Goal: Complete application form: Complete application form

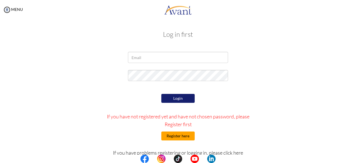
click at [164, 134] on button "Register here" at bounding box center [177, 135] width 33 height 9
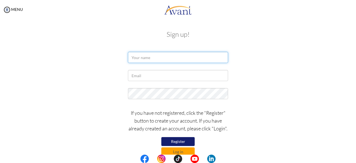
click at [161, 56] on input "text" at bounding box center [178, 57] width 100 height 11
type input "Nikki Anne Torres"
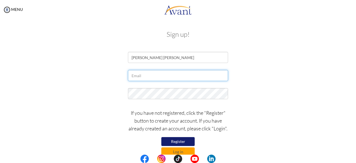
click at [147, 76] on input "text" at bounding box center [178, 75] width 100 height 11
type input "[EMAIL_ADDRESS][DOMAIN_NAME]"
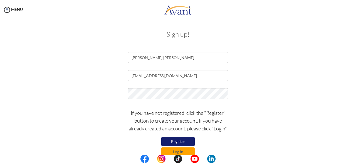
click at [175, 140] on button "Register" at bounding box center [177, 141] width 33 height 9
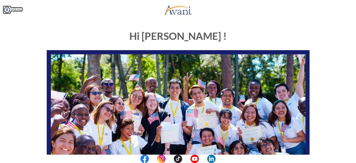
click at [8, 6] on img at bounding box center [7, 10] width 8 height 8
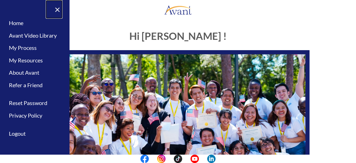
click at [61, 14] on link "×" at bounding box center [54, 9] width 17 height 19
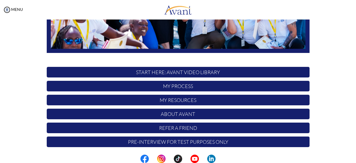
scroll to position [146, 0]
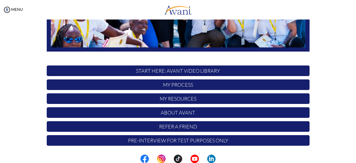
click at [13, 6] on div "MENU" at bounding box center [11, 81] width 23 height 163
click at [12, 7] on link "MENU" at bounding box center [13, 9] width 20 height 5
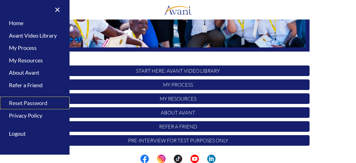
click at [40, 102] on link "Reset Password" at bounding box center [34, 102] width 69 height 13
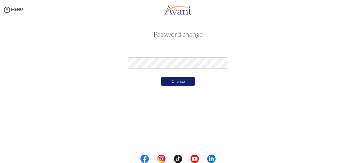
click at [174, 76] on div "Change" at bounding box center [178, 81] width 108 height 12
drag, startPoint x: 173, startPoint y: 75, endPoint x: 172, endPoint y: 79, distance: 3.5
click at [172, 79] on div "Change" at bounding box center [178, 81] width 108 height 12
click at [172, 79] on button "Change" at bounding box center [177, 81] width 33 height 9
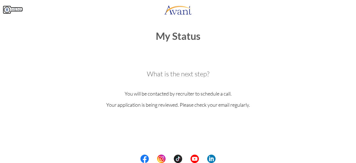
click at [7, 11] on img at bounding box center [7, 10] width 8 height 8
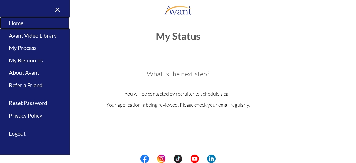
click at [19, 23] on link "Home" at bounding box center [34, 23] width 69 height 13
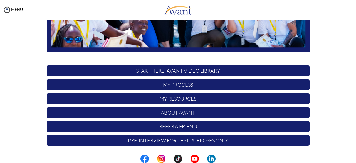
click at [167, 139] on p "Pre-Interview for test purposes only" at bounding box center [178, 140] width 263 height 11
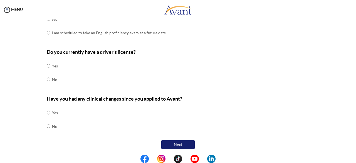
scroll to position [0, 0]
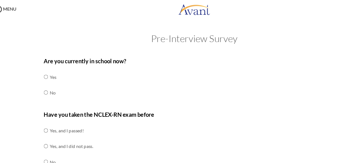
click at [47, 74] on input "radio" at bounding box center [49, 68] width 4 height 11
radio input "true"
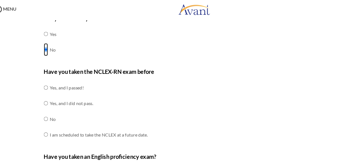
scroll to position [38, 0]
click at [47, 83] on input "radio" at bounding box center [49, 77] width 4 height 11
radio input "true"
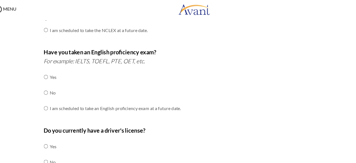
scroll to position [129, 0]
click at [52, 82] on td "No" at bounding box center [109, 82] width 114 height 14
click at [47, 74] on input "radio" at bounding box center [49, 68] width 4 height 11
radio input "true"
click at [43, 128] on div "Are you currently in school now? Yes No Have you taken the NCLEX-RN exam before…" at bounding box center [178, 66] width 271 height 294
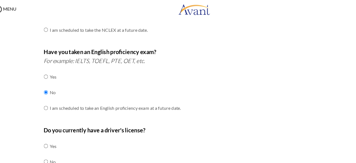
click at [44, 128] on div "Are you currently in school now? Yes No Have you taken the NCLEX-RN exam before…" at bounding box center [178, 66] width 271 height 294
click at [47, 128] on input "radio" at bounding box center [49, 128] width 4 height 11
radio input "true"
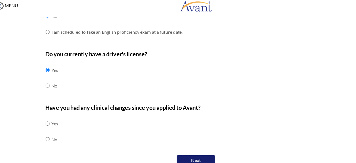
click at [50, 126] on td at bounding box center [51, 126] width 2 height 14
click at [47, 118] on input "radio" at bounding box center [49, 112] width 4 height 11
radio input "true"
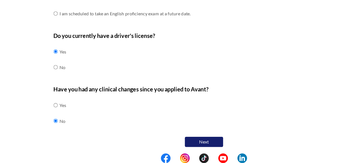
click at [168, 140] on button "Next" at bounding box center [177, 144] width 33 height 9
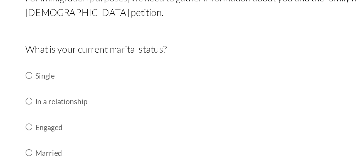
scroll to position [46, 0]
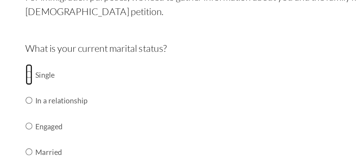
click at [47, 63] on input "radio" at bounding box center [49, 63] width 4 height 11
radio input "true"
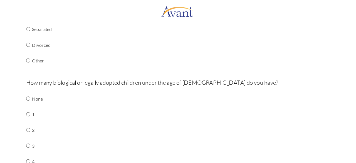
scroll to position [146, 0]
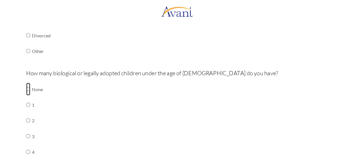
click at [47, 76] on input "radio" at bounding box center [49, 77] width 4 height 11
radio input "true"
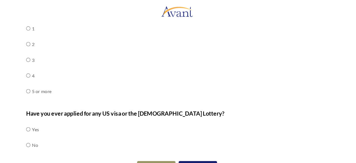
scroll to position [0, 0]
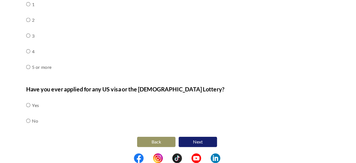
click at [52, 127] on td "No" at bounding box center [55, 126] width 6 height 14
click at [47, 118] on input "radio" at bounding box center [49, 112] width 4 height 11
radio input "true"
click at [185, 146] on button "Next" at bounding box center [195, 144] width 33 height 9
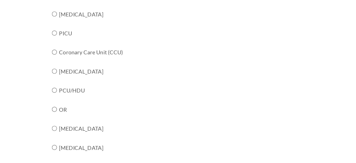
scroll to position [116, 0]
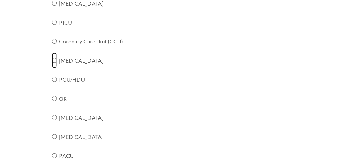
radio input "true"
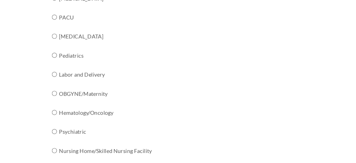
scroll to position [239, 0]
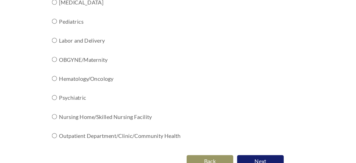
click at [194, 140] on button "Next" at bounding box center [195, 144] width 33 height 9
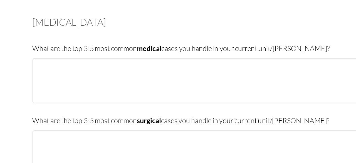
scroll to position [18, 0]
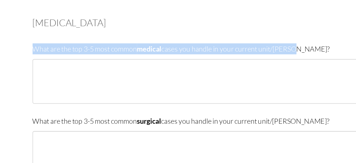
drag, startPoint x: 38, startPoint y: 58, endPoint x: 244, endPoint y: 59, distance: 206.7
copy p "What are the top 3-5 most common medical cases you handle in your current unit/…"
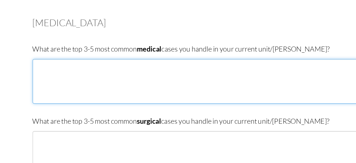
click at [113, 68] on textarea at bounding box center [178, 81] width 263 height 32
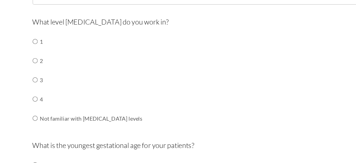
scroll to position [139, 0]
click at [47, 52] on input "radio" at bounding box center [49, 53] width 4 height 11
radio input "true"
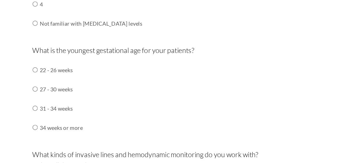
scroll to position [212, 0]
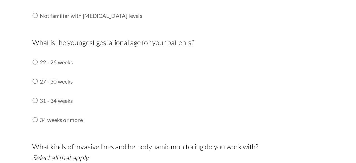
click at [63, 82] on td "27 - 30 weeks" at bounding box center [67, 81] width 31 height 14
click at [57, 81] on td "27 - 30 weeks" at bounding box center [67, 81] width 31 height 14
click at [47, 73] on input "radio" at bounding box center [49, 67] width 4 height 11
radio input "true"
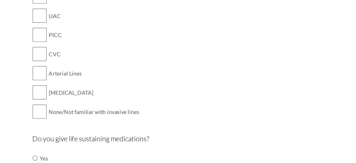
scroll to position [348, 0]
click at [52, 102] on input "checkbox" at bounding box center [52, 102] width 10 height 11
click at [50, 103] on input "checkbox" at bounding box center [52, 102] width 10 height 11
checkbox input "false"
click at [49, 62] on input "checkbox" at bounding box center [52, 61] width 10 height 11
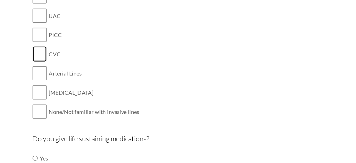
checkbox input "true"
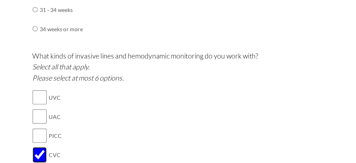
scroll to position [274, 0]
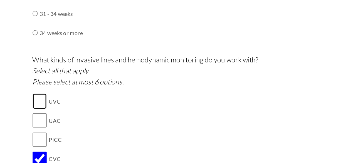
click at [53, 92] on input "checkbox" at bounding box center [52, 94] width 10 height 11
checkbox input "true"
click at [54, 104] on input "checkbox" at bounding box center [52, 108] width 10 height 11
checkbox input "true"
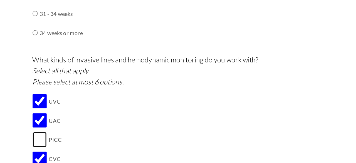
click at [53, 121] on input "checkbox" at bounding box center [52, 122] width 10 height 11
checkbox input "true"
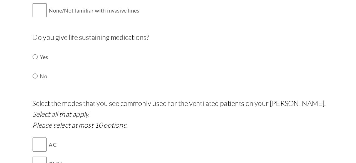
scroll to position [421, 0]
click at [56, 62] on div "Do you give life sustaining medications? Yes No" at bounding box center [178, 67] width 263 height 44
click at [52, 62] on td "Yes" at bounding box center [55, 63] width 6 height 14
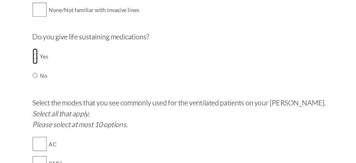
click at [47, 62] on input "radio" at bounding box center [49, 63] width 4 height 11
radio input "true"
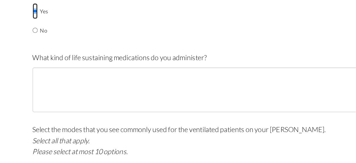
scroll to position [454, 0]
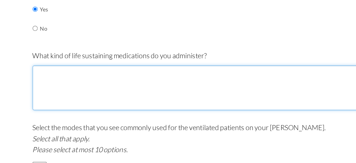
click at [88, 85] on textarea at bounding box center [178, 86] width 263 height 32
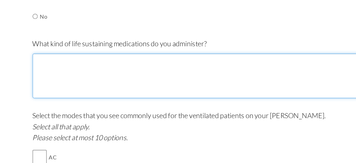
scroll to position [463, 0]
click at [116, 66] on textarea at bounding box center [178, 77] width 263 height 32
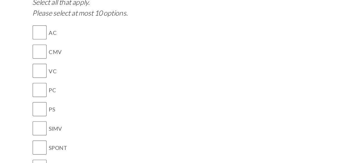
scroll to position [569, 0]
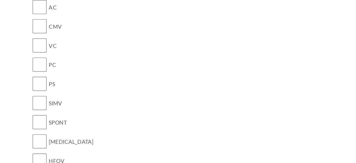
type textarea "Surfactant (Beractant), Dopamine, Dobutamine, Epinephrine"
click at [51, 92] on input "checkbox" at bounding box center [52, 96] width 10 height 11
checkbox input "true"
click at [50, 36] on input "checkbox" at bounding box center [52, 41] width 10 height 11
checkbox input "true"
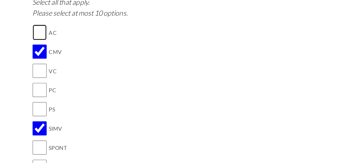
click at [51, 44] on input "checkbox" at bounding box center [52, 46] width 10 height 11
checkbox input "true"
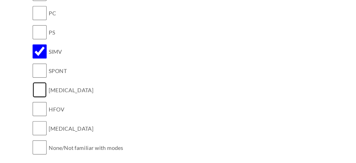
click at [50, 86] on input "checkbox" at bounding box center [52, 86] width 10 height 11
checkbox input "true"
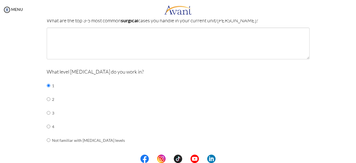
scroll to position [0, 0]
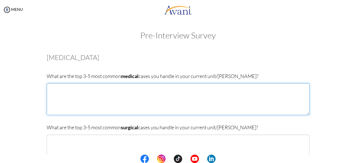
click at [80, 106] on textarea at bounding box center [178, 99] width 263 height 32
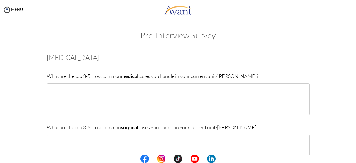
click at [152, 87] on body "Maintenance break. Please come back in 2 hours. MENU My Status What is the next…" at bounding box center [178, 81] width 356 height 163
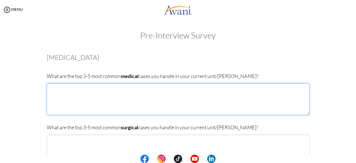
click at [152, 87] on textarea at bounding box center [178, 99] width 263 height 32
click at [164, 95] on textarea "Respiratory distress syndrome, neonatal sepsis, neural tube defects" at bounding box center [178, 99] width 263 height 32
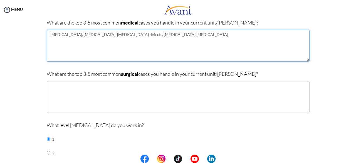
scroll to position [54, 0]
type textarea "Respiratory distress syndrome, neonatal sepsis, neural tube defects, meconium a…"
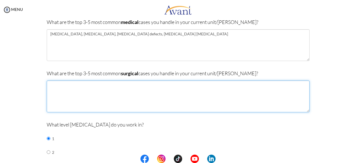
click at [110, 93] on textarea at bounding box center [178, 96] width 263 height 32
click at [151, 108] on textarea at bounding box center [178, 96] width 263 height 32
click at [125, 88] on textarea "Intestinal atresia, Congenital" at bounding box center [178, 96] width 263 height 32
paste textarea "Diaphragmatic Hernia"
type textarea "Intestinal atresia, Congenital Diaphragmatic Hernia, Hydrocephalus,"
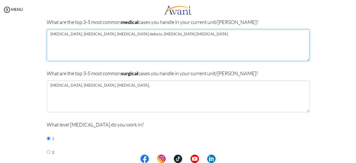
drag, startPoint x: 162, startPoint y: 34, endPoint x: 129, endPoint y: 36, distance: 33.1
click at [129, 36] on textarea "Respiratory distress syndrome, neonatal sepsis, neural tube defects, meconium a…" at bounding box center [178, 45] width 263 height 32
type textarea "Respiratory distress syndrome, neonatal sepsis, meconium aspiration pneumonia"
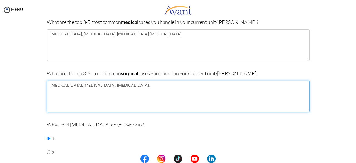
click at [167, 91] on textarea "Intestinal atresia, Congenital Diaphragmatic Hernia, Hydrocephalus," at bounding box center [178, 96] width 263 height 32
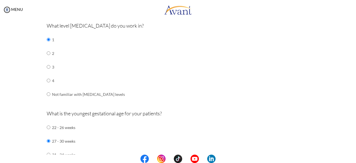
scroll to position [152, 0]
type textarea "Intestinal atresia, Congenital Diaphragmatic Hernia, Hydrocephalus, Gastroschis…"
click at [94, 95] on td "Not familiar with [MEDICAL_DATA] levels" at bounding box center [88, 95] width 73 height 14
click at [47, 46] on input "radio" at bounding box center [49, 39] width 4 height 11
radio input "true"
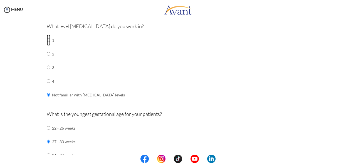
click at [47, 39] on input "radio" at bounding box center [49, 39] width 4 height 11
radio input "true"
drag, startPoint x: 45, startPoint y: 89, endPoint x: 47, endPoint y: 96, distance: 6.9
click at [47, 46] on input "radio" at bounding box center [49, 39] width 4 height 11
radio input "true"
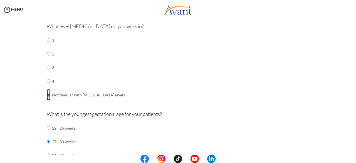
click at [47, 46] on input "radio" at bounding box center [49, 39] width 4 height 11
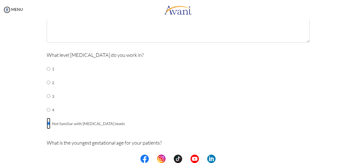
scroll to position [123, 0]
click at [47, 75] on input "radio" at bounding box center [49, 69] width 4 height 11
radio input "true"
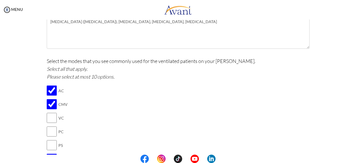
scroll to position [605, 0]
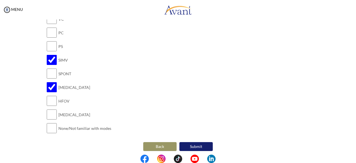
click at [186, 147] on button "Submit" at bounding box center [195, 146] width 33 height 9
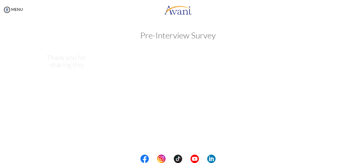
scroll to position [0, 0]
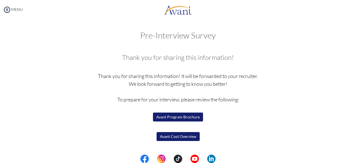
drag, startPoint x: 8, startPoint y: 14, endPoint x: 7, endPoint y: 9, distance: 4.8
click at [7, 9] on div "MENU" at bounding box center [11, 81] width 23 height 163
click at [7, 9] on img at bounding box center [7, 10] width 8 height 8
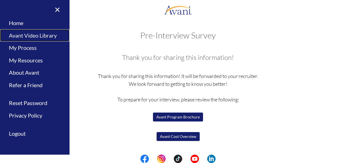
click at [24, 34] on link "Avant Video Library" at bounding box center [34, 35] width 69 height 13
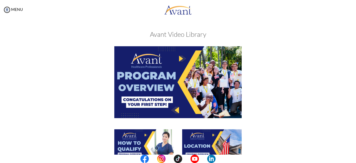
click at [147, 86] on img at bounding box center [177, 81] width 127 height 71
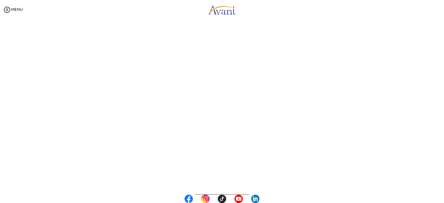
scroll to position [51, 0]
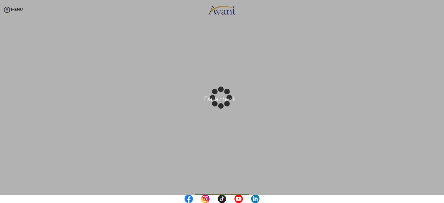
click at [1, 10] on body "Data check... Maintenance break. Please come back in 2 hours. MENU My Status Wh…" at bounding box center [222, 101] width 444 height 203
click at [218, 98] on div "Data check..." at bounding box center [222, 102] width 8 height 8
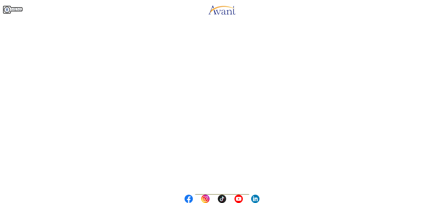
click at [7, 9] on img at bounding box center [7, 10] width 8 height 8
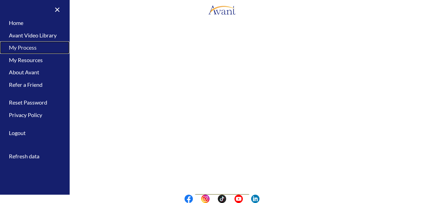
click at [20, 45] on link "My Process" at bounding box center [34, 47] width 69 height 13
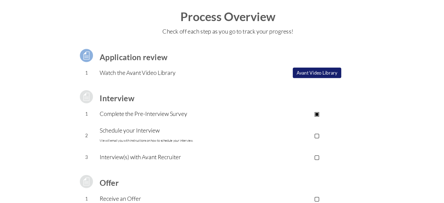
scroll to position [0, 0]
click at [291, 80] on button "Avant Video Library" at bounding box center [297, 83] width 41 height 9
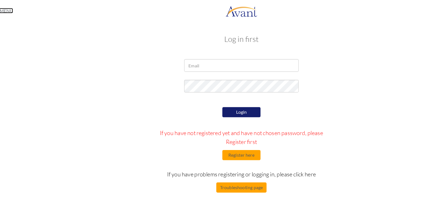
click at [22, 7] on link "MENU" at bounding box center [13, 9] width 20 height 5
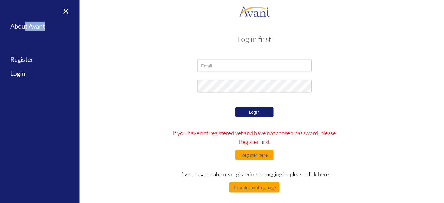
drag, startPoint x: 24, startPoint y: 30, endPoint x: 23, endPoint y: 26, distance: 3.4
click at [23, 26] on div "× Home Avant Video Library My Process My Resources About Avant Refer a Friend R…" at bounding box center [34, 101] width 69 height 203
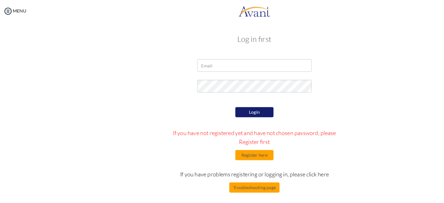
click at [23, 26] on body "Maintenance break. Please come back in 2 hours. MENU My Status What is the next…" at bounding box center [222, 101] width 444 height 203
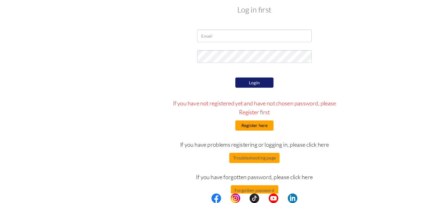
click at [233, 136] on button "Register here" at bounding box center [222, 135] width 33 height 9
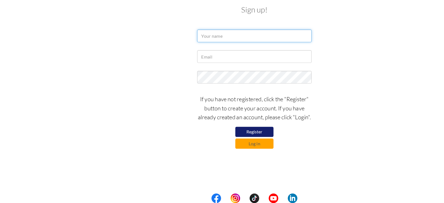
click at [218, 58] on input "text" at bounding box center [222, 57] width 100 height 11
type input "Nikki Anne Torres"
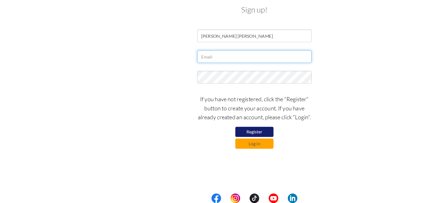
click at [211, 76] on input "text" at bounding box center [222, 75] width 100 height 11
type input "[EMAIL_ADDRESS][DOMAIN_NAME]"
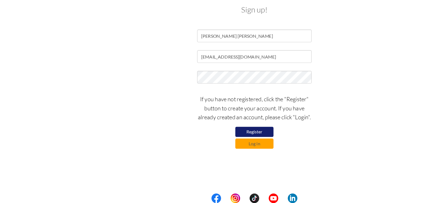
click at [218, 138] on button "Register" at bounding box center [222, 141] width 33 height 9
click at [218, 156] on div "Sign up! Nikki Anne Torres torresnikkianne19@gmail.com If you have not register…" at bounding box center [222, 92] width 325 height 135
click at [217, 149] on button "Log in" at bounding box center [222, 151] width 33 height 9
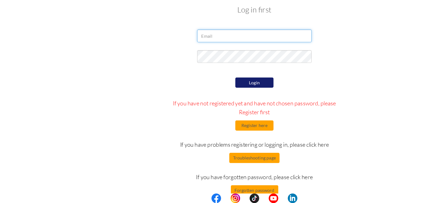
type input "[EMAIL_ADDRESS][DOMAIN_NAME]"
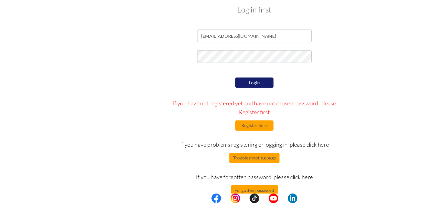
click at [234, 100] on button "Login" at bounding box center [222, 98] width 33 height 9
click at [241, 162] on button "Troubleshooting page" at bounding box center [222, 163] width 44 height 9
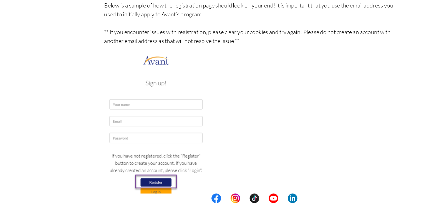
click at [138, 111] on img at bounding box center [136, 138] width 90 height 131
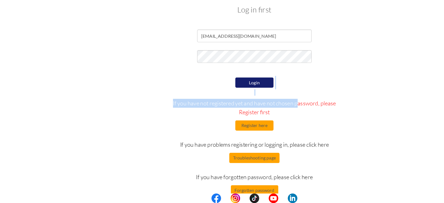
drag, startPoint x: 354, startPoint y: 26, endPoint x: 226, endPoint y: 83, distance: 140.0
click at [226, 83] on form "torresnikkianne19@gmail.com Login If you have not registered yet and have not c…" at bounding box center [222, 124] width 317 height 145
click at [228, 97] on button "Login" at bounding box center [222, 98] width 33 height 9
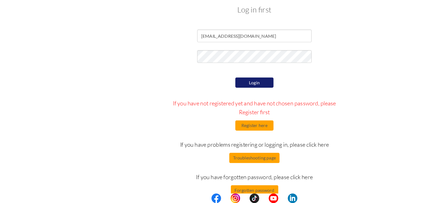
click at [282, 138] on div "Login If you have not registered yet and have not chosen password, please Regis…" at bounding box center [222, 144] width 163 height 104
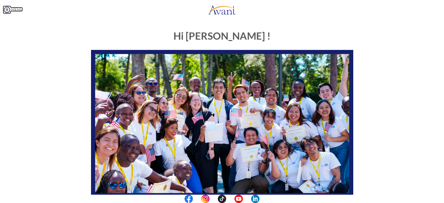
click at [13, 9] on link "MENU" at bounding box center [13, 9] width 20 height 5
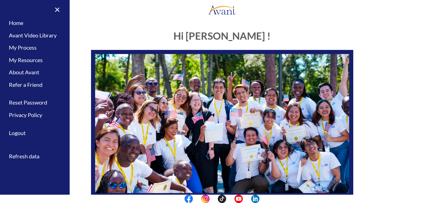
scroll to position [105, 0]
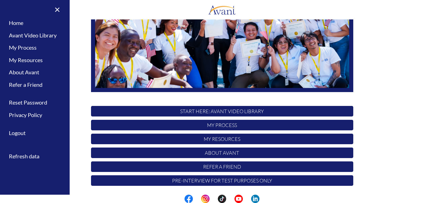
click at [225, 139] on p "My Resources" at bounding box center [222, 139] width 263 height 11
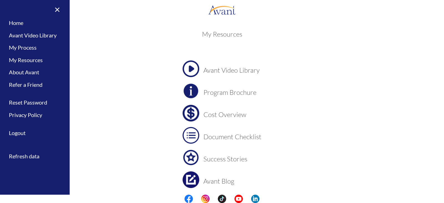
scroll to position [21, 0]
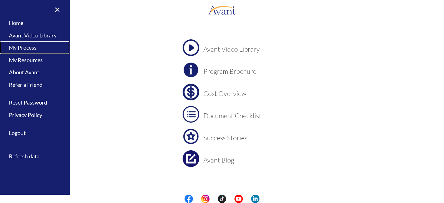
click at [38, 51] on link "My Process" at bounding box center [34, 47] width 69 height 13
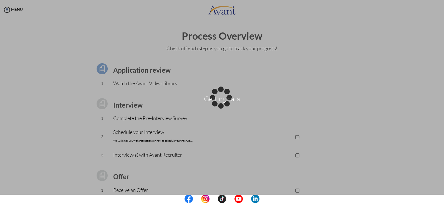
click at [218, 98] on div "Getting data" at bounding box center [222, 102] width 8 height 8
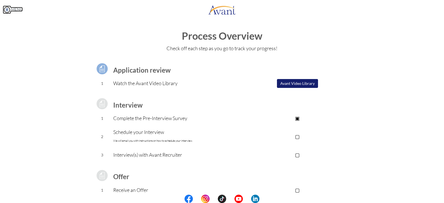
click at [8, 7] on img at bounding box center [7, 10] width 8 height 8
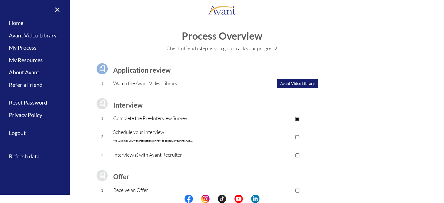
click at [141, 117] on p "Complete the Pre-Interview Survey" at bounding box center [177, 118] width 129 height 8
click at [297, 119] on p "▣" at bounding box center [297, 118] width 111 height 8
click at [286, 84] on button "Avant Video Library" at bounding box center [297, 83] width 41 height 9
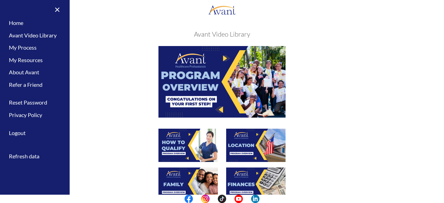
click at [192, 149] on img at bounding box center [188, 145] width 59 height 33
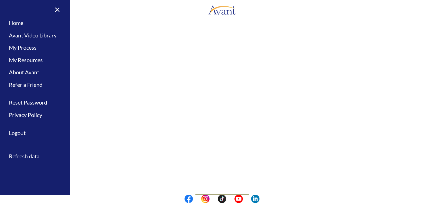
scroll to position [70, 0]
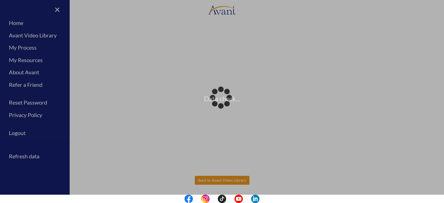
click at [234, 180] on body "Data check... Maintenance break. Please come back in 2 hours. MENU My Status Wh…" at bounding box center [222, 101] width 444 height 203
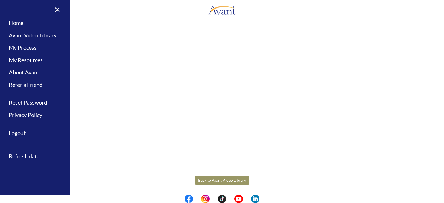
click at [230, 176] on button "Back to Avant Video Library" at bounding box center [222, 180] width 55 height 9
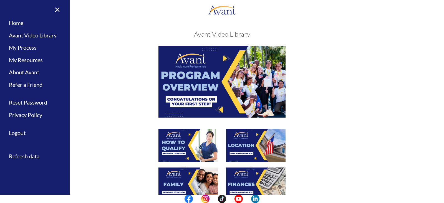
click at [250, 141] on img at bounding box center [255, 145] width 59 height 33
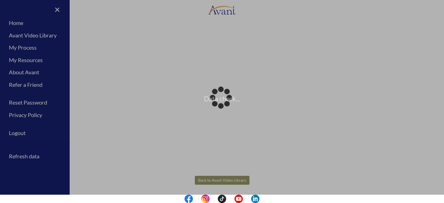
drag, startPoint x: 215, startPoint y: 186, endPoint x: 218, endPoint y: 180, distance: 6.7
click at [218, 180] on body "Data check... Maintenance break. Please come back in 2 hours. MENU My Status Wh…" at bounding box center [222, 101] width 444 height 203
click at [218, 106] on div "Data check..." at bounding box center [222, 102] width 8 height 8
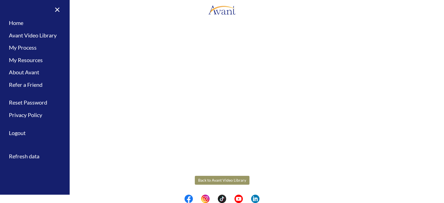
click at [224, 177] on button "Back to Avant Video Library" at bounding box center [222, 180] width 55 height 9
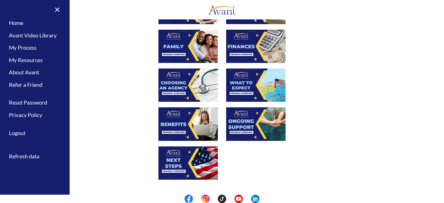
scroll to position [139, 0]
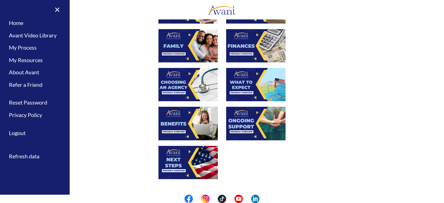
click at [194, 49] on img at bounding box center [188, 45] width 59 height 33
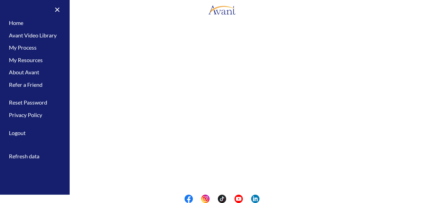
scroll to position [129, 0]
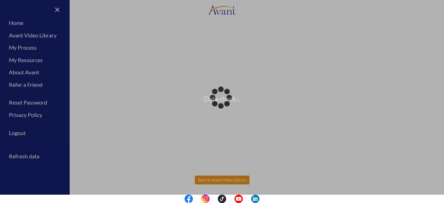
click at [239, 184] on body "Data check... Maintenance break. Please come back in 2 hours. MENU My Status Wh…" at bounding box center [222, 101] width 444 height 203
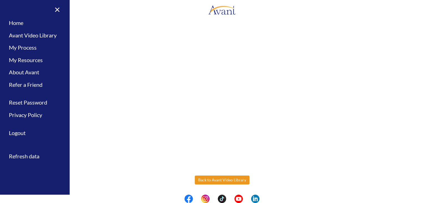
click at [228, 176] on button "Back to Avant Video Library" at bounding box center [222, 180] width 55 height 9
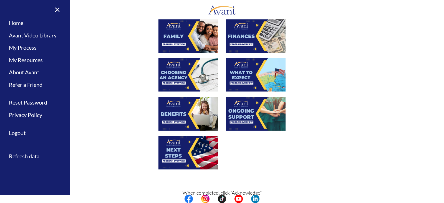
scroll to position [149, 0]
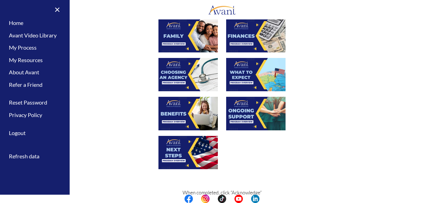
click at [233, 43] on img at bounding box center [255, 35] width 59 height 33
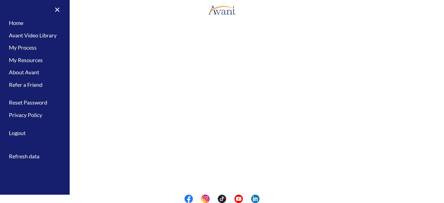
scroll to position [70, 0]
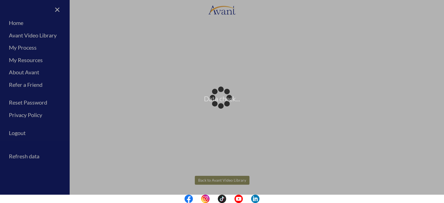
click at [224, 179] on body "Data check... Maintenance break. Please come back in 2 hours. MENU My Status Wh…" at bounding box center [222, 101] width 444 height 203
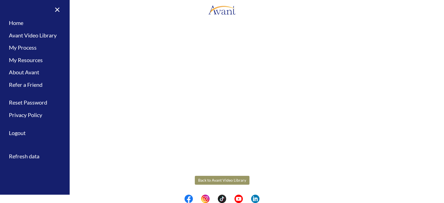
click at [234, 178] on button "Back to Avant Video Library" at bounding box center [222, 180] width 55 height 9
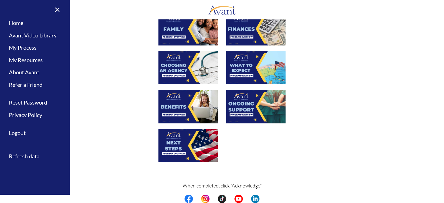
scroll to position [157, 0]
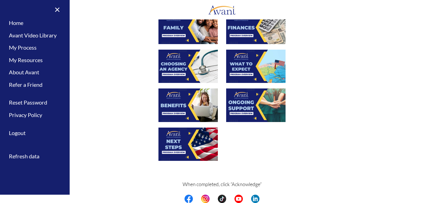
click at [197, 66] on img at bounding box center [188, 66] width 59 height 33
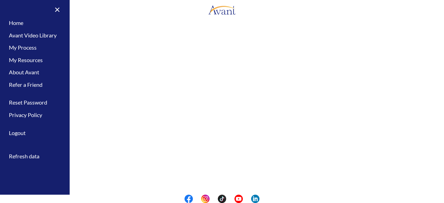
scroll to position [129, 0]
click at [232, 177] on body "Maintenance break. Please come back in 2 hours. MENU My Status What is the next…" at bounding box center [222, 101] width 444 height 203
click at [219, 179] on button "Back to Avant Video Library" at bounding box center [222, 180] width 55 height 9
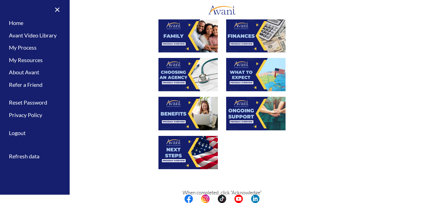
scroll to position [179, 0]
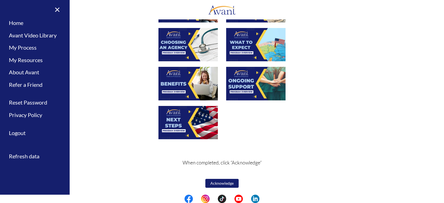
click at [244, 44] on img at bounding box center [255, 44] width 59 height 33
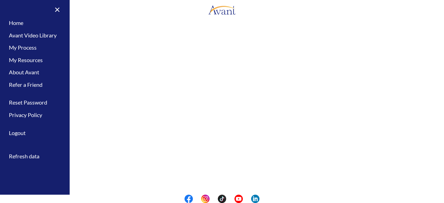
scroll to position [66, 0]
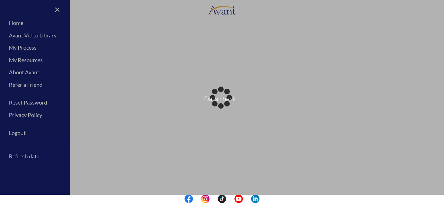
click at [405, 111] on body "Data check... Maintenance break. Please come back in 2 hours. MENU My Status Wh…" at bounding box center [222, 101] width 444 height 203
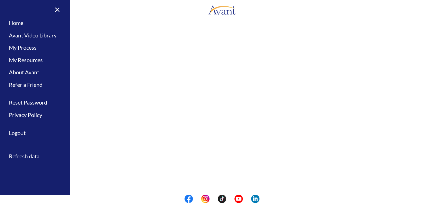
scroll to position [129, 0]
click at [234, 184] on body "Maintenance break. Please come back in 2 hours. MENU My Status What is the next…" at bounding box center [222, 101] width 444 height 203
click at [230, 177] on button "Back to Avant Video Library" at bounding box center [222, 180] width 55 height 9
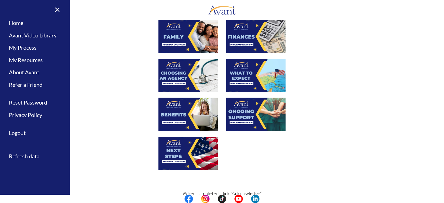
scroll to position [158, 0]
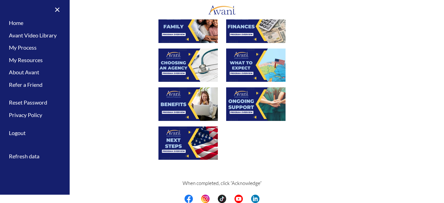
click at [197, 100] on img at bounding box center [188, 104] width 59 height 33
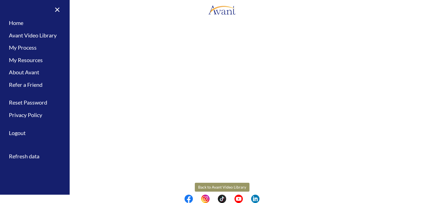
scroll to position [129, 0]
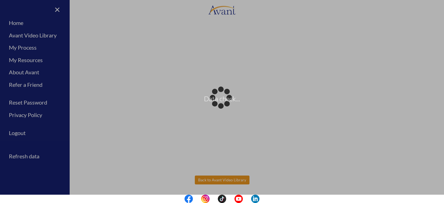
click at [216, 181] on body "Data check... Maintenance break. Please come back in 2 hours. MENU My Status Wh…" at bounding box center [222, 101] width 444 height 203
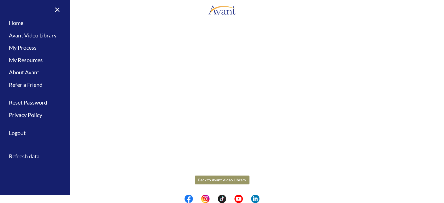
click at [207, 180] on button "Back to Avant Video Library" at bounding box center [222, 180] width 55 height 9
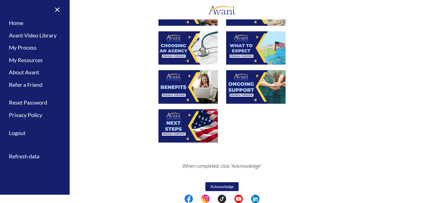
scroll to position [176, 0]
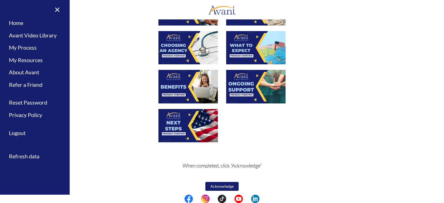
click at [240, 81] on img at bounding box center [255, 86] width 59 height 33
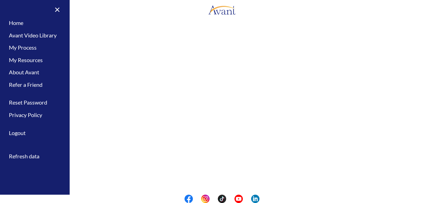
scroll to position [129, 0]
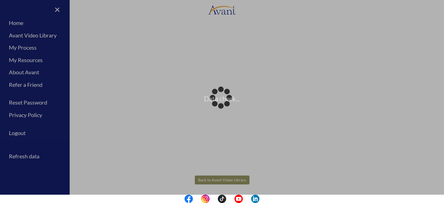
click at [226, 183] on body "Data check... Maintenance break. Please come back in 2 hours. MENU My Status Wh…" at bounding box center [222, 101] width 444 height 203
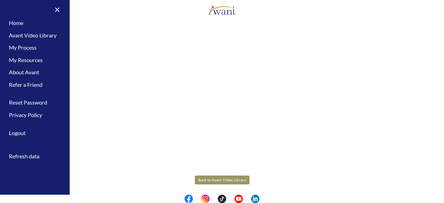
click at [219, 178] on button "Back to Avant Video Library" at bounding box center [222, 180] width 55 height 9
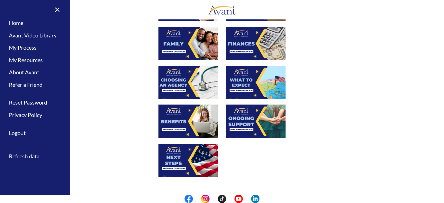
scroll to position [179, 0]
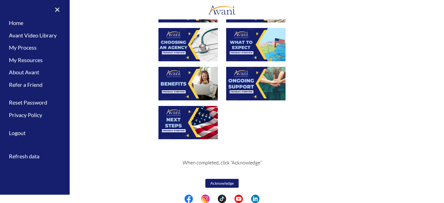
click at [189, 131] on img at bounding box center [188, 122] width 59 height 33
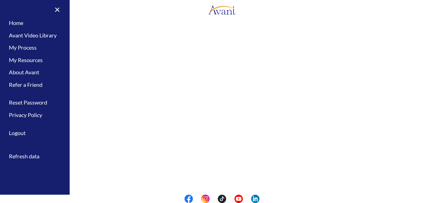
scroll to position [129, 0]
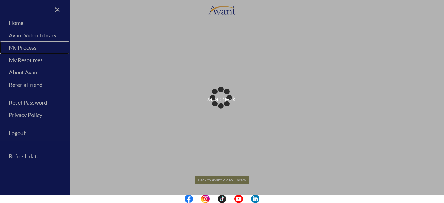
click at [21, 46] on body "Data check... Maintenance break. Please come back in 2 hours. MENU My Status Wh…" at bounding box center [222, 101] width 444 height 203
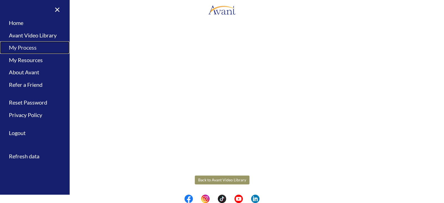
click at [36, 48] on link "My Process" at bounding box center [34, 47] width 69 height 13
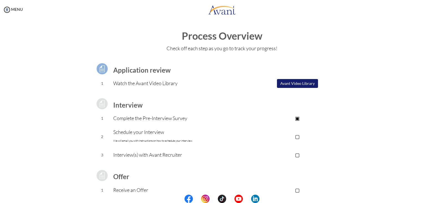
scroll to position [49, 0]
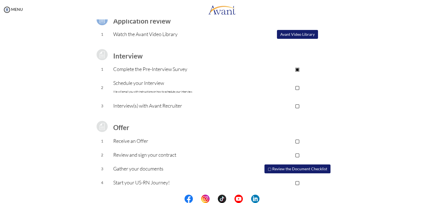
click at [297, 69] on p "▣" at bounding box center [297, 69] width 111 height 8
click at [158, 95] on p "Schedule your Interview We will email you with instructions on how to schedule …" at bounding box center [177, 87] width 129 height 17
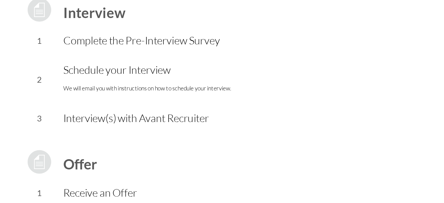
click at [138, 91] on font "We will email you with instructions on how to schedule your interview." at bounding box center [152, 92] width 79 height 4
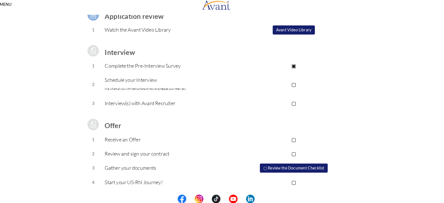
scroll to position [0, 0]
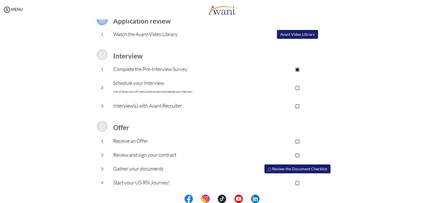
click at [296, 87] on p "▢" at bounding box center [297, 88] width 111 height 8
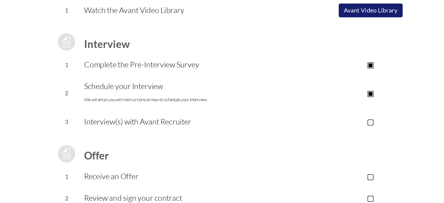
click at [163, 70] on p "Complete the Pre-Interview Survey" at bounding box center [177, 69] width 129 height 8
drag, startPoint x: 296, startPoint y: 66, endPoint x: 296, endPoint y: 71, distance: 4.5
click at [296, 71] on p "▣" at bounding box center [297, 69] width 111 height 8
click at [297, 88] on p "▣" at bounding box center [297, 88] width 111 height 8
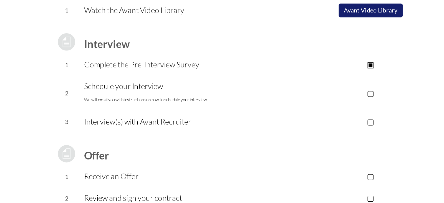
click at [296, 69] on p "▣" at bounding box center [297, 69] width 111 height 8
click at [297, 84] on p "▢" at bounding box center [297, 88] width 111 height 8
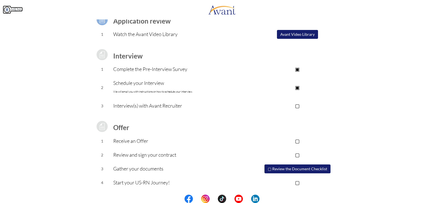
click at [10, 7] on img at bounding box center [7, 10] width 8 height 8
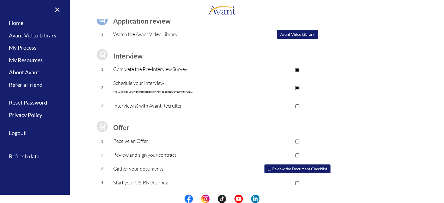
click at [136, 110] on td "Interview(s) with Avant Recruiter" at bounding box center [177, 106] width 129 height 14
click at [24, 60] on link "My Resources" at bounding box center [34, 60] width 69 height 13
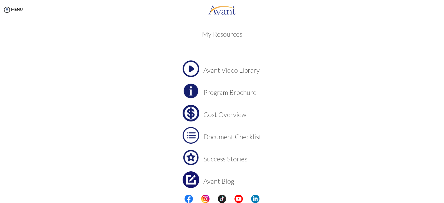
click at [216, 89] on h3 "Program Brochure" at bounding box center [233, 92] width 58 height 7
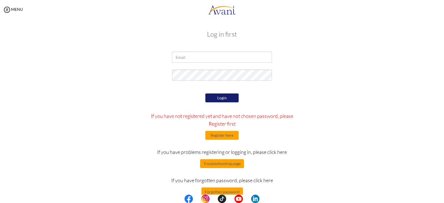
click at [225, 63] on div at bounding box center [222, 59] width 108 height 14
click at [225, 62] on input "email" at bounding box center [222, 57] width 100 height 11
type input "[EMAIL_ADDRESS][DOMAIN_NAME]"
click at [223, 103] on div "Login If you have not registered yet and have not chosen password, please Regis…" at bounding box center [222, 144] width 163 height 104
click at [223, 98] on button "Login" at bounding box center [222, 98] width 33 height 9
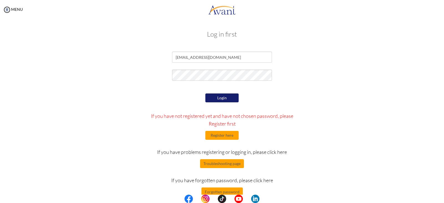
click at [231, 98] on button "Login" at bounding box center [222, 98] width 33 height 9
click at [40, 84] on div "Log in first torresnikkianne19@gmail.com Login If you have not registered yet a…" at bounding box center [222, 113] width 433 height 176
click at [221, 98] on button "Login" at bounding box center [222, 98] width 33 height 9
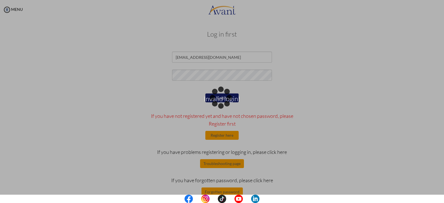
click at [226, 106] on div "Invalid login!" at bounding box center [222, 102] width 8 height 8
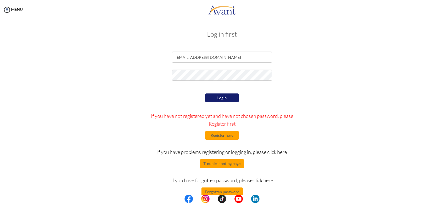
click at [217, 91] on form "torresnikkianne19@gmail.com Login If you have not registered yet and have not c…" at bounding box center [222, 124] width 317 height 145
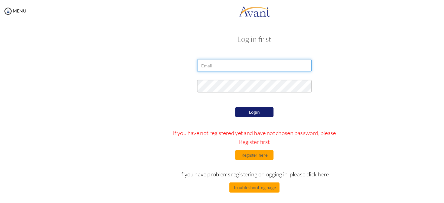
type input "[EMAIL_ADDRESS][DOMAIN_NAME]"
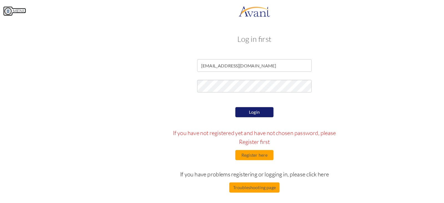
click at [9, 7] on img at bounding box center [7, 10] width 8 height 8
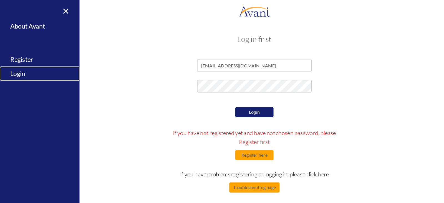
click at [18, 65] on link "Login" at bounding box center [34, 64] width 69 height 13
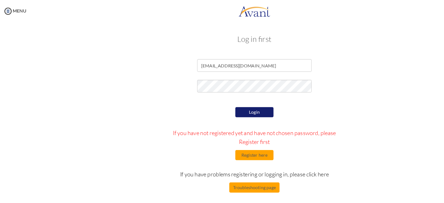
click at [224, 99] on button "Login" at bounding box center [222, 98] width 33 height 9
click at [221, 162] on button "Troubleshooting page" at bounding box center [222, 163] width 44 height 9
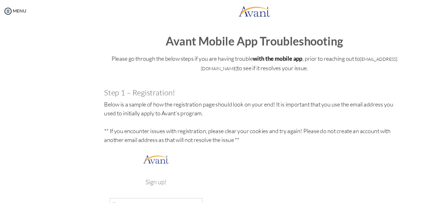
click at [221, 162] on p "Below is a sample of how the registration page should look on your end! It is i…" at bounding box center [222, 183] width 263 height 193
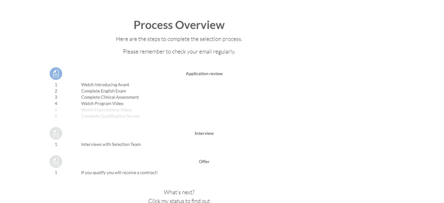
scroll to position [603, 0]
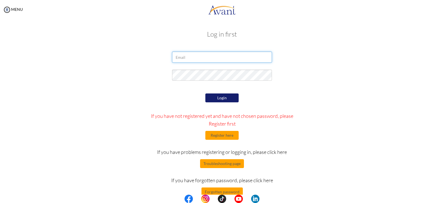
type input "[EMAIL_ADDRESS][DOMAIN_NAME]"
click at [226, 98] on button "Login" at bounding box center [222, 98] width 33 height 9
click at [232, 162] on button "Troubleshooting page" at bounding box center [222, 163] width 44 height 9
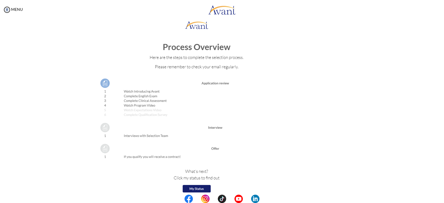
scroll to position [603, 0]
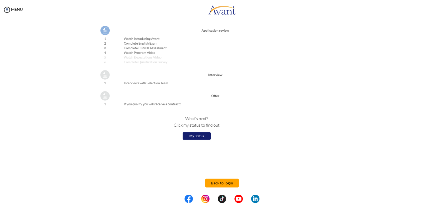
click at [223, 179] on button "Back to login" at bounding box center [222, 183] width 33 height 9
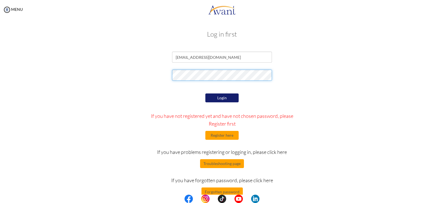
click at [116, 80] on div at bounding box center [222, 77] width 325 height 14
click at [186, 84] on form "torresnikkianne19@gmail.com Login If you have not registered yet and have not c…" at bounding box center [222, 124] width 317 height 145
click at [214, 99] on button "Login" at bounding box center [222, 98] width 33 height 9
click at [222, 188] on button "Forgotten password" at bounding box center [222, 192] width 41 height 9
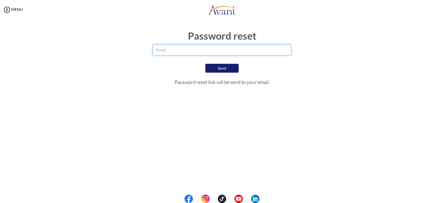
click at [183, 48] on input "email" at bounding box center [222, 49] width 139 height 11
type input "[EMAIL_ADDRESS][DOMAIN_NAME]"
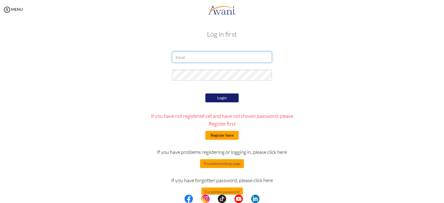
type input "[EMAIL_ADDRESS][DOMAIN_NAME]"
click at [231, 132] on button "Register here" at bounding box center [222, 135] width 33 height 9
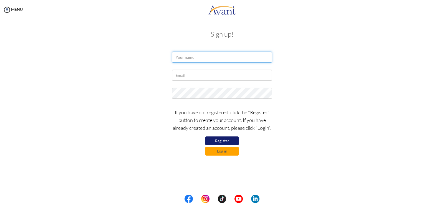
click at [201, 63] on input "text" at bounding box center [222, 57] width 100 height 11
type input "Nikki Anne Torres"
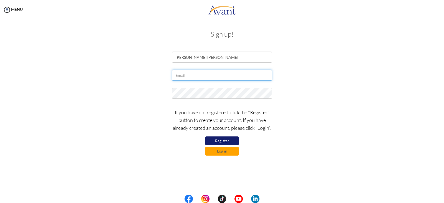
click at [211, 75] on input "text" at bounding box center [222, 75] width 100 height 11
type input "[EMAIL_ADDRESS][DOMAIN_NAME]"
click at [208, 153] on button "Log in" at bounding box center [222, 151] width 33 height 9
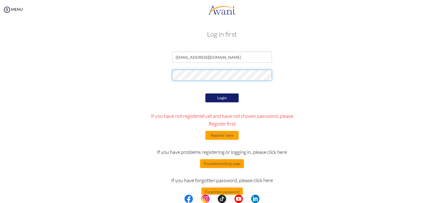
click at [97, 94] on form "[EMAIL_ADDRESS][DOMAIN_NAME] Login If you have not registered yet and have not …" at bounding box center [222, 124] width 317 height 145
click at [156, 105] on div "Login If you have not registered yet and have not chosen password, please Regis…" at bounding box center [222, 144] width 163 height 104
drag, startPoint x: 220, startPoint y: 103, endPoint x: 230, endPoint y: 93, distance: 13.9
click at [230, 93] on div "Login If you have not registered yet and have not chosen password, please Regis…" at bounding box center [222, 144] width 163 height 104
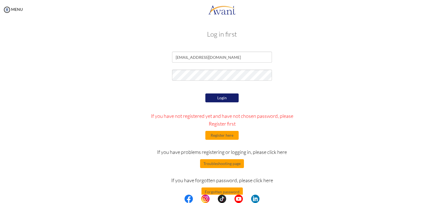
click at [226, 97] on button "Login" at bounding box center [222, 98] width 33 height 9
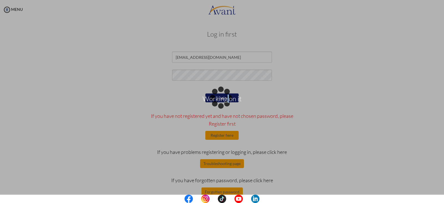
click at [226, 97] on p "Working on it" at bounding box center [222, 101] width 444 height 13
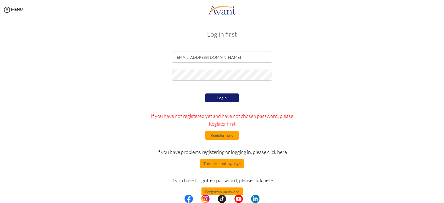
click at [212, 96] on button "Login" at bounding box center [222, 98] width 33 height 9
click at [231, 139] on button "Register here" at bounding box center [222, 135] width 33 height 9
click at [322, 154] on div "Login If you have not registered yet and have not chosen password, please Regis…" at bounding box center [222, 144] width 325 height 104
click at [88, 103] on form "[EMAIL_ADDRESS][DOMAIN_NAME] Login If you have not registered yet and have not …" at bounding box center [222, 124] width 317 height 145
click at [94, 73] on div at bounding box center [222, 77] width 325 height 14
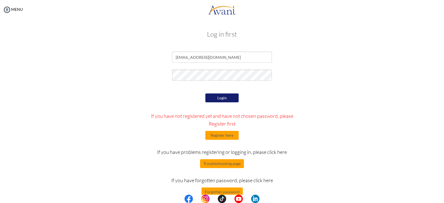
click at [221, 95] on button "Login" at bounding box center [222, 98] width 33 height 9
click at [104, 80] on div at bounding box center [222, 77] width 325 height 14
click at [207, 191] on button "Forgotten password" at bounding box center [222, 192] width 41 height 9
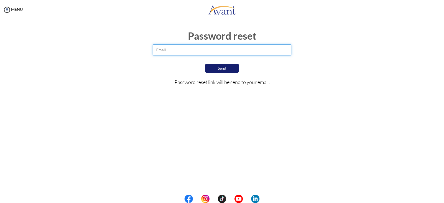
click at [186, 51] on input "email" at bounding box center [222, 49] width 139 height 11
click at [178, 48] on input "email" at bounding box center [222, 49] width 139 height 11
type input "o"
type input "[EMAIL_ADDRESS][DOMAIN_NAME]"
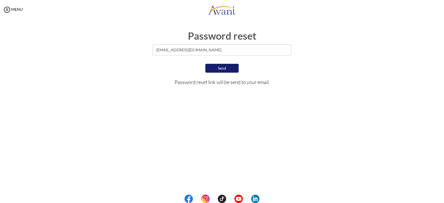
click at [218, 66] on button "Send" at bounding box center [222, 68] width 33 height 9
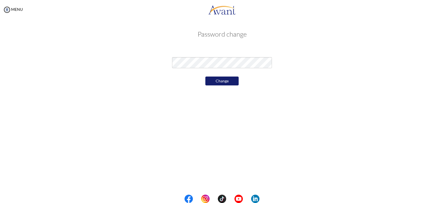
click at [188, 89] on div "Password change Change" at bounding box center [222, 58] width 325 height 66
drag, startPoint x: 233, startPoint y: 75, endPoint x: 231, endPoint y: 79, distance: 4.8
click at [231, 79] on div "Change" at bounding box center [222, 81] width 108 height 12
click at [231, 79] on button "Change" at bounding box center [222, 81] width 33 height 9
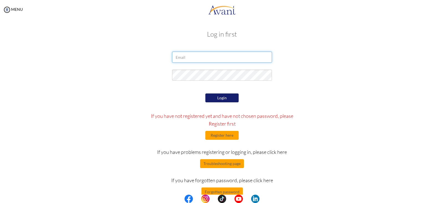
type input "[EMAIL_ADDRESS][DOMAIN_NAME]"
click at [178, 82] on div at bounding box center [222, 77] width 108 height 14
drag, startPoint x: 213, startPoint y: 92, endPoint x: 214, endPoint y: 99, distance: 6.8
click at [214, 99] on div "Login If you have not registered yet and have not chosen password, please Regis…" at bounding box center [222, 144] width 163 height 104
click at [214, 99] on button "Login" at bounding box center [222, 98] width 33 height 9
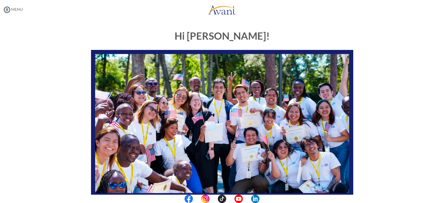
drag, startPoint x: 23, startPoint y: 13, endPoint x: 13, endPoint y: 10, distance: 10.7
click at [13, 10] on div "MENU" at bounding box center [11, 101] width 23 height 203
click at [13, 10] on link "MENU" at bounding box center [13, 9] width 20 height 5
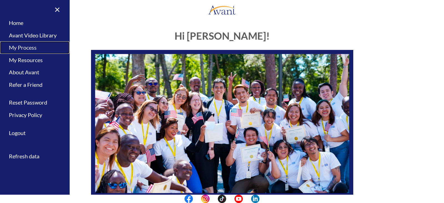
click at [31, 49] on link "My Process" at bounding box center [34, 47] width 69 height 13
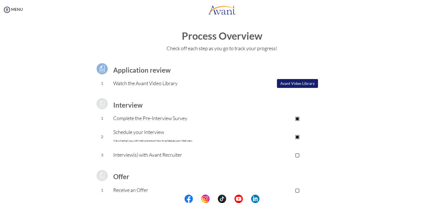
scroll to position [49, 0]
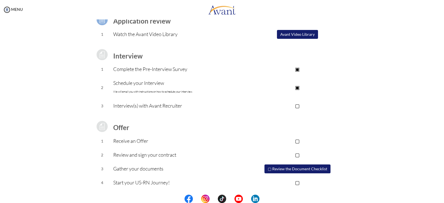
click at [154, 104] on p "Interview(s) with Avant Recruiter" at bounding box center [177, 106] width 129 height 8
click at [296, 103] on p "▢" at bounding box center [297, 106] width 111 height 8
click at [296, 103] on p "▣" at bounding box center [297, 106] width 111 height 8
click at [10, 13] on img at bounding box center [7, 10] width 8 height 8
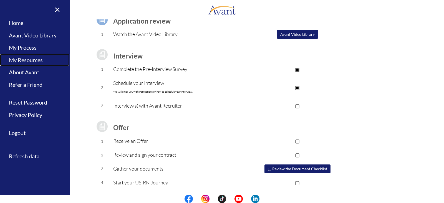
click at [42, 60] on link "My Resources" at bounding box center [34, 60] width 69 height 13
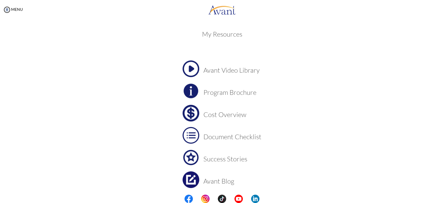
click at [225, 116] on h3 "Cost Overview" at bounding box center [233, 114] width 58 height 7
click at [190, 134] on img at bounding box center [191, 135] width 17 height 17
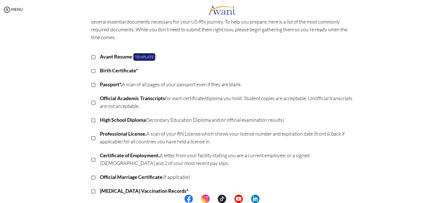
scroll to position [0, 0]
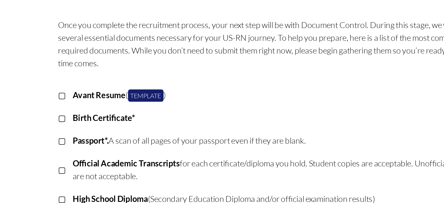
click at [119, 96] on b "Avant Resume" at bounding box center [116, 96] width 32 height 6
click at [148, 96] on link "Template" at bounding box center [145, 96] width 22 height 8
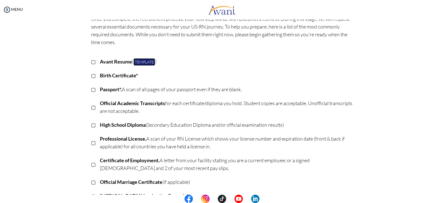
scroll to position [34, 0]
click at [91, 72] on p "▢" at bounding box center [93, 75] width 5 height 8
click at [91, 72] on p "▣" at bounding box center [93, 75] width 5 height 8
click at [91, 74] on p "▢" at bounding box center [93, 75] width 5 height 8
click at [91, 74] on p "▣" at bounding box center [93, 75] width 5 height 8
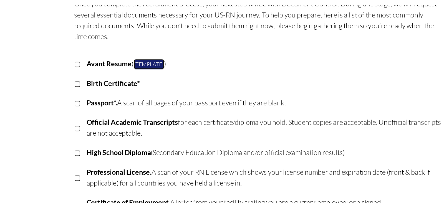
click at [140, 59] on link "Template" at bounding box center [145, 62] width 22 height 8
